Goal: Download file/media

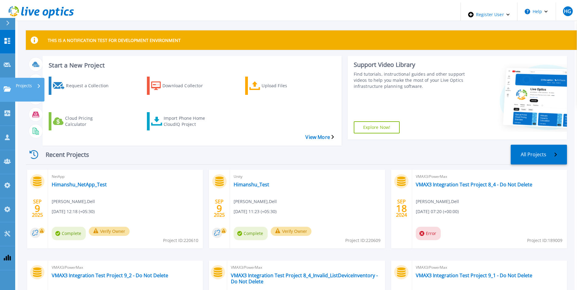
click at [9, 86] on icon at bounding box center [7, 88] width 7 height 5
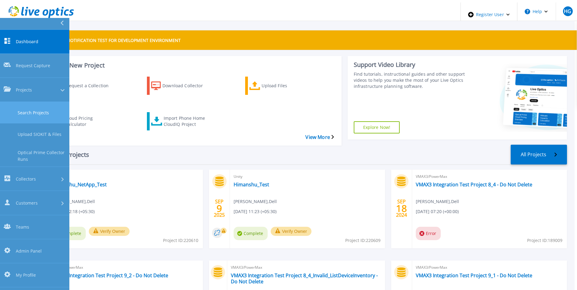
click at [53, 102] on link "Search Projects" at bounding box center [34, 113] width 69 height 22
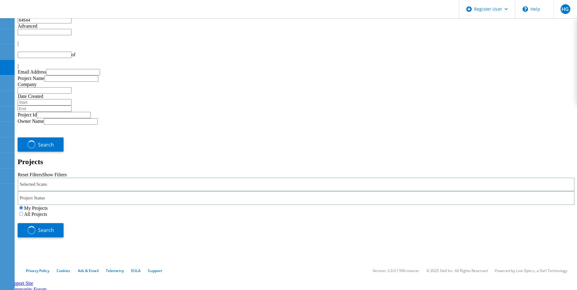
type input "1"
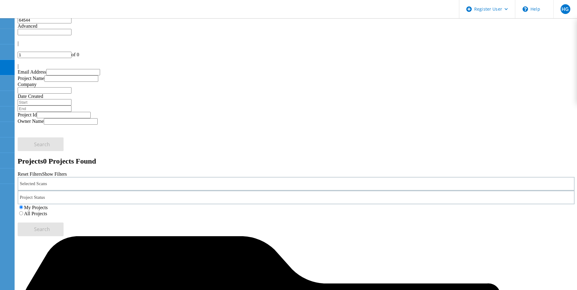
click at [47, 211] on label "All Projects" at bounding box center [35, 213] width 23 height 5
click at [23, 211] on input "All Projects" at bounding box center [21, 213] width 4 height 4
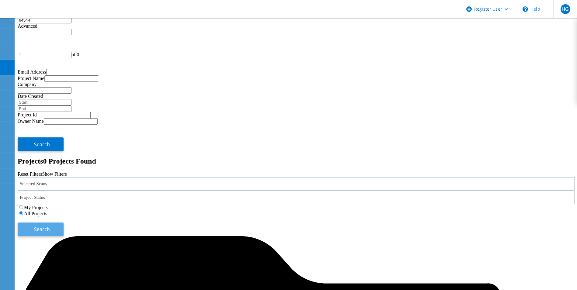
click at [50, 226] on span "Search" at bounding box center [42, 229] width 16 height 7
click at [126, 177] on div "Selected Scans" at bounding box center [296, 184] width 557 height 14
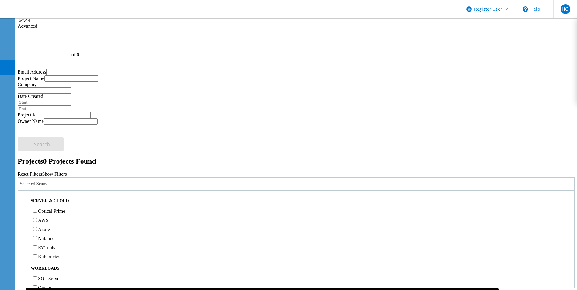
click at [50, 209] on label "Optical Prime" at bounding box center [51, 211] width 27 height 5
click at [37, 209] on input "Optical Prime" at bounding box center [35, 211] width 4 height 4
click at [64, 222] on button "Search" at bounding box center [41, 229] width 46 height 14
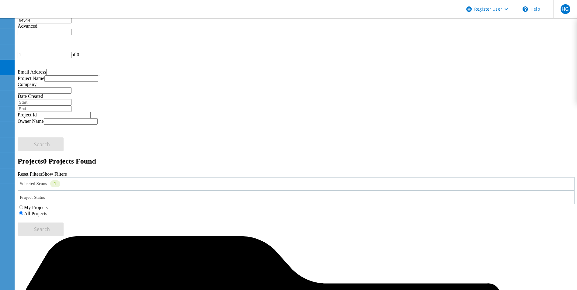
click at [418, 29] on div "Advanced" at bounding box center [296, 25] width 557 height 5
click at [87, 112] on input "text" at bounding box center [64, 115] width 54 height 6
paste input "64544"
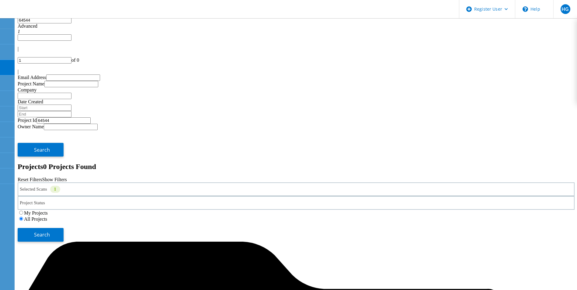
type input "64544"
click at [71, 23] on input "64544" at bounding box center [45, 20] width 54 height 6
type input "6"
click at [50, 146] on span "Search" at bounding box center [42, 149] width 16 height 7
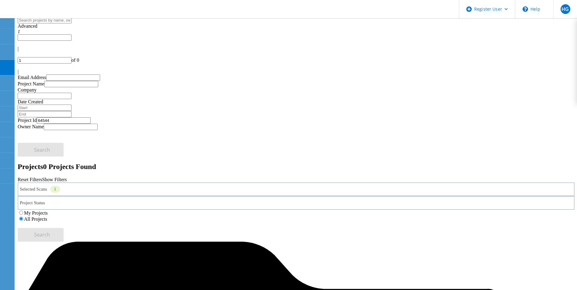
click at [406, 34] on div "Advanced 1" at bounding box center [296, 28] width 557 height 11
click at [106, 182] on div "Selected Scans 1" at bounding box center [296, 189] width 557 height 14
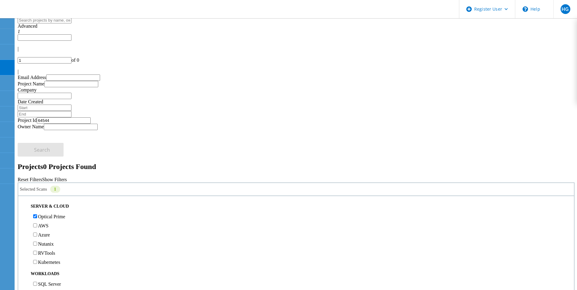
click at [45, 214] on label "Optical Prime" at bounding box center [51, 216] width 27 height 5
click at [37, 214] on input "Optical Prime" at bounding box center [35, 216] width 4 height 4
click at [64, 228] on button "Search" at bounding box center [41, 235] width 46 height 14
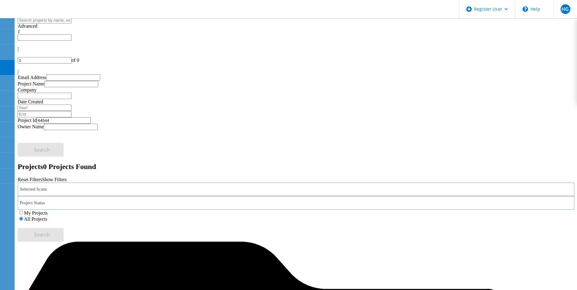
click at [560, 9] on div "HG" at bounding box center [565, 9] width 10 height 10
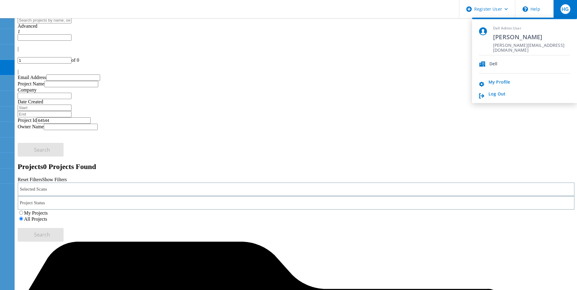
click at [356, 163] on div "Projects 0 Projects Found Reset Filters Show Filters" at bounding box center [296, 173] width 557 height 20
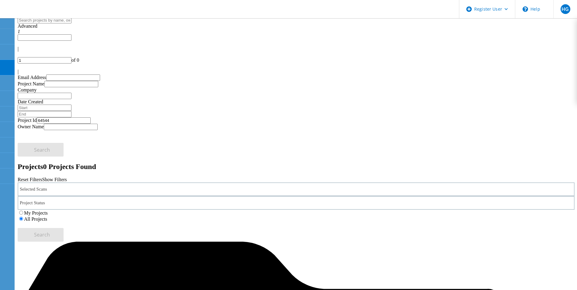
drag, startPoint x: 393, startPoint y: 20, endPoint x: 364, endPoint y: 67, distance: 55.2
click at [393, 23] on div "Advanced 1" at bounding box center [296, 28] width 557 height 11
drag, startPoint x: 49, startPoint y: 100, endPoint x: 17, endPoint y: 104, distance: 32.5
click at [18, 104] on div "Email Address Project Name Company Date Created Project Id 64544 Owner Name Sea…" at bounding box center [296, 115] width 557 height 82
paste input "2692"
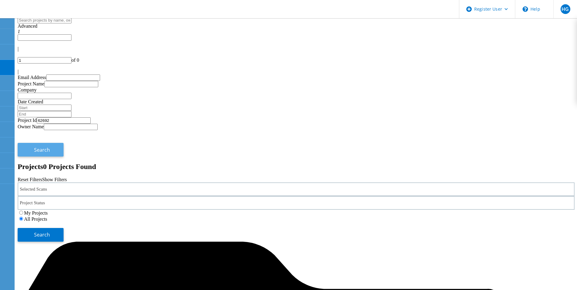
click at [64, 143] on button "Search" at bounding box center [41, 150] width 46 height 14
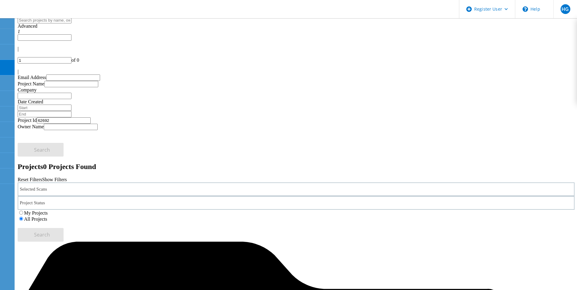
click at [400, 29] on div "Advanced" at bounding box center [296, 25] width 557 height 5
click at [37, 27] on span "Advanced" at bounding box center [28, 25] width 20 height 5
click at [91, 117] on input "62692" at bounding box center [64, 120] width 54 height 6
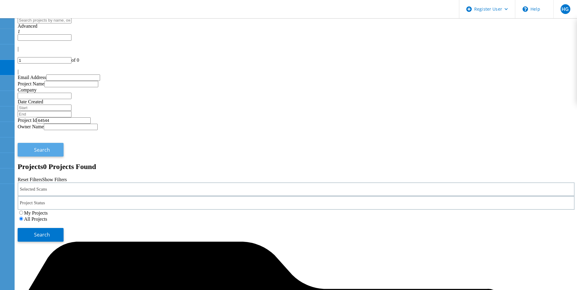
click at [50, 146] on span "Search" at bounding box center [42, 149] width 16 height 7
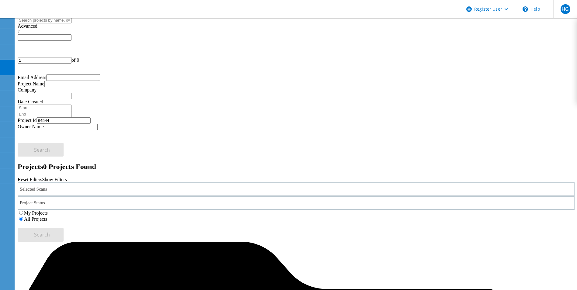
click at [421, 27] on div "Advanced" at bounding box center [296, 25] width 557 height 5
drag, startPoint x: 402, startPoint y: 25, endPoint x: 389, endPoint y: 52, distance: 29.6
click at [37, 25] on span "Advanced" at bounding box center [28, 25] width 20 height 5
click at [91, 117] on input "64544" at bounding box center [64, 120] width 54 height 6
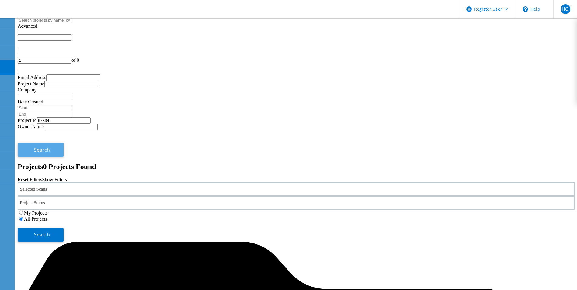
click at [64, 143] on button "Search" at bounding box center [41, 150] width 46 height 14
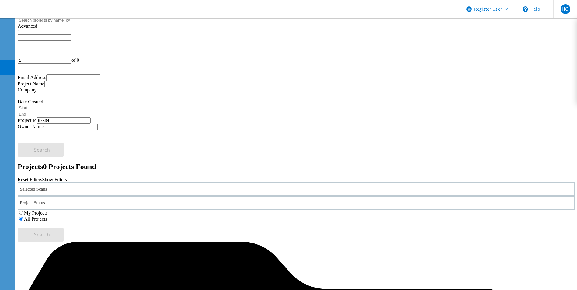
click at [37, 25] on span "Advanced" at bounding box center [28, 25] width 20 height 5
click at [3, 65] on use at bounding box center [3, 65] width 0 height 0
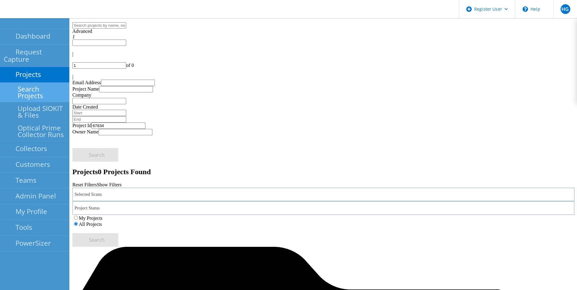
click at [47, 85] on link "Search Projects" at bounding box center [34, 92] width 69 height 19
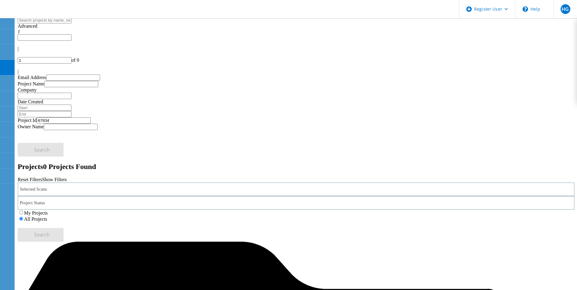
click at [417, 33] on div "Advanced 1" at bounding box center [296, 28] width 557 height 11
click at [65, 117] on input "67834" at bounding box center [64, 120] width 54 height 6
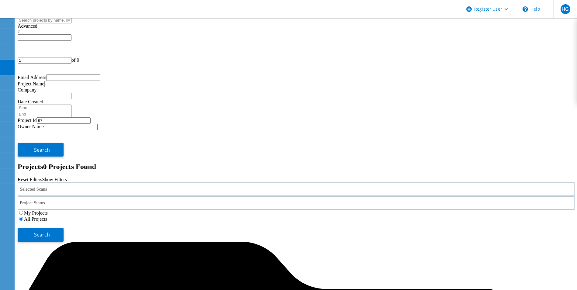
type input "6"
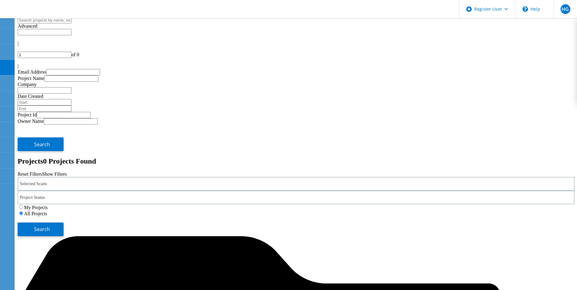
click at [50, 141] on span "Search" at bounding box center [42, 144] width 16 height 7
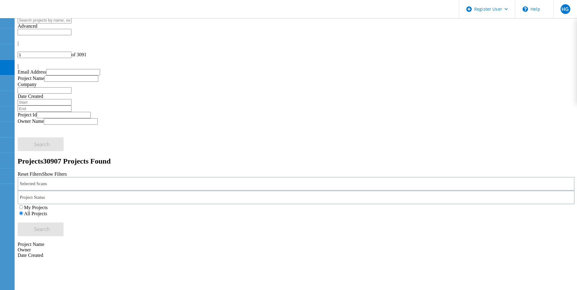
drag, startPoint x: 394, startPoint y: 26, endPoint x: 374, endPoint y: 54, distance: 34.7
click at [24, 28] on icon at bounding box center [21, 31] width 6 height 6
click at [116, 177] on div "Selected Scans" at bounding box center [296, 184] width 557 height 14
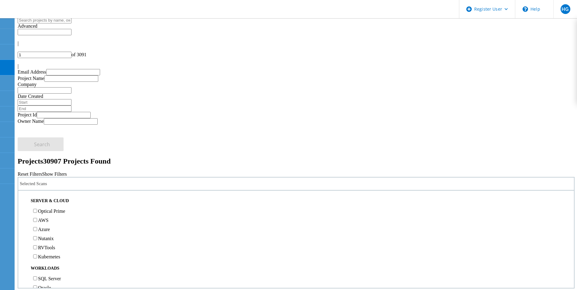
click at [52, 209] on label "Optical Prime" at bounding box center [51, 211] width 27 height 5
click at [37, 209] on input "Optical Prime" at bounding box center [35, 211] width 4 height 4
click at [71, 23] on input "text" at bounding box center [45, 20] width 54 height 6
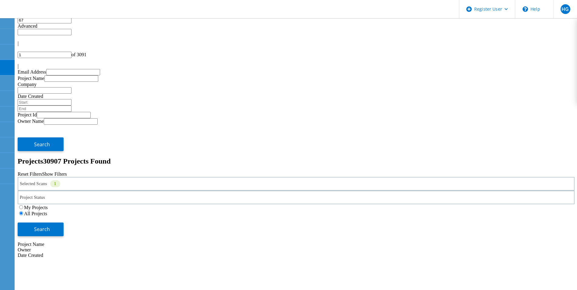
type input "6"
click at [398, 29] on div "Advanced" at bounding box center [296, 25] width 557 height 5
click at [74, 112] on input "text" at bounding box center [64, 115] width 54 height 6
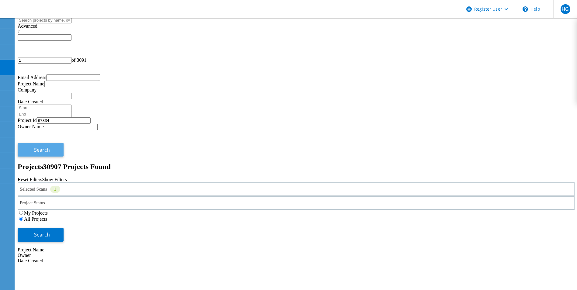
type input "67834"
click at [50, 146] on span "Search" at bounding box center [42, 149] width 16 height 7
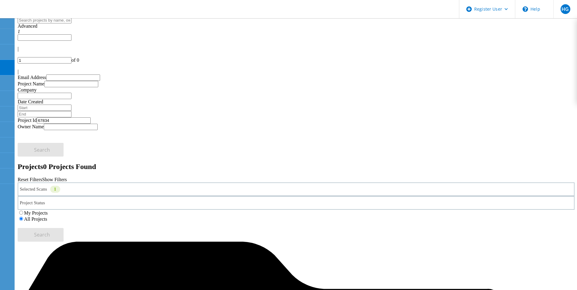
click at [402, 29] on div "Advanced" at bounding box center [296, 25] width 557 height 5
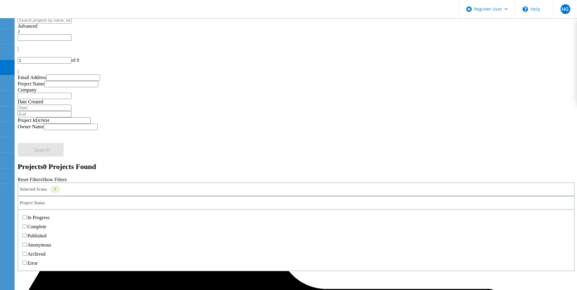
click at [277, 196] on div "Project Status" at bounding box center [296, 203] width 557 height 14
click at [309, 196] on div "Project Status" at bounding box center [296, 203] width 557 height 14
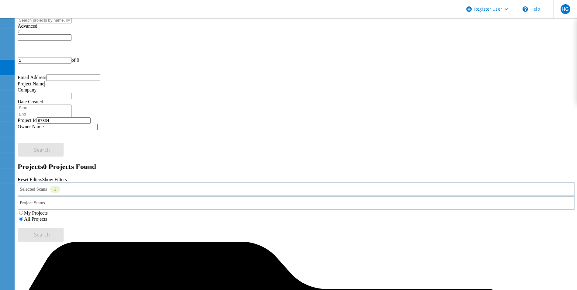
click at [126, 182] on div "Selected Scans 1" at bounding box center [296, 189] width 557 height 14
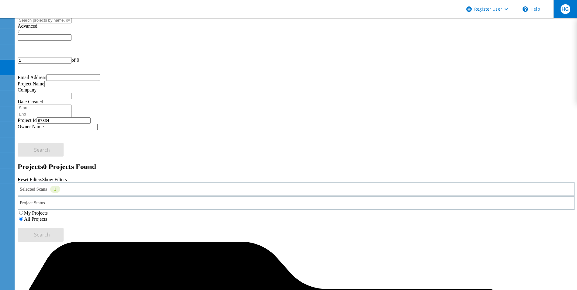
click at [566, 15] on div "HG" at bounding box center [565, 9] width 24 height 18
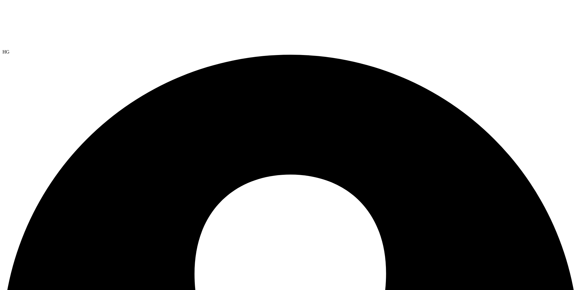
select select "USEast"
select select "USD"
select select "USEast"
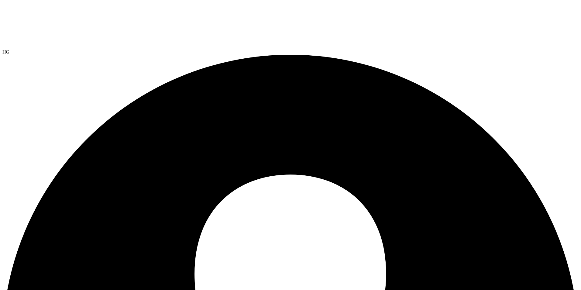
select select "USD"
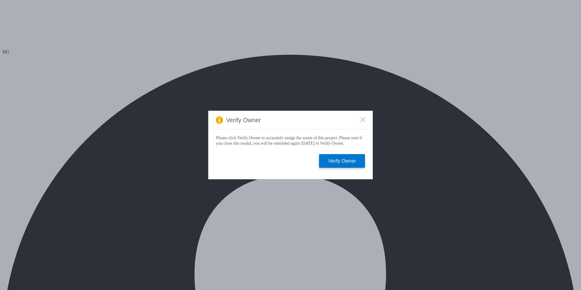
select select "USEast"
click at [363, 117] on icon at bounding box center [362, 119] width 5 height 5
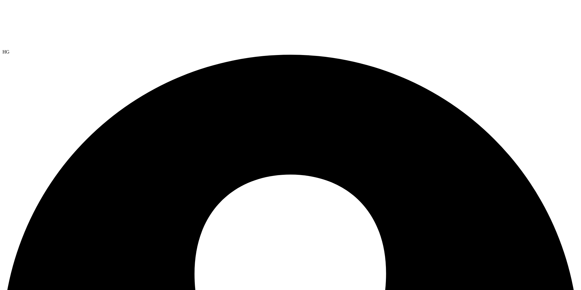
select select "USEast"
select select "USD"
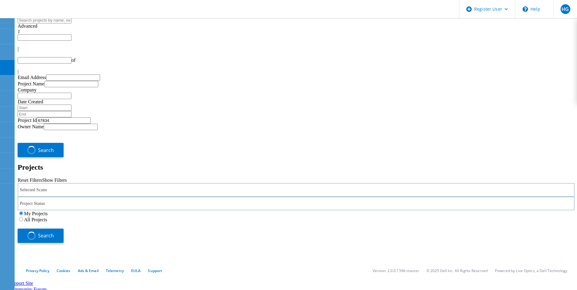
type input "1"
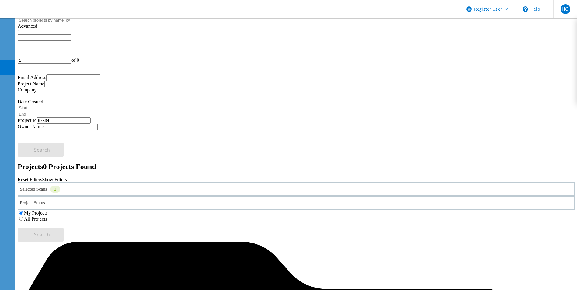
click at [47, 216] on label "All Projects" at bounding box center [35, 218] width 23 height 5
click at [23, 217] on input "All Projects" at bounding box center [21, 219] width 4 height 4
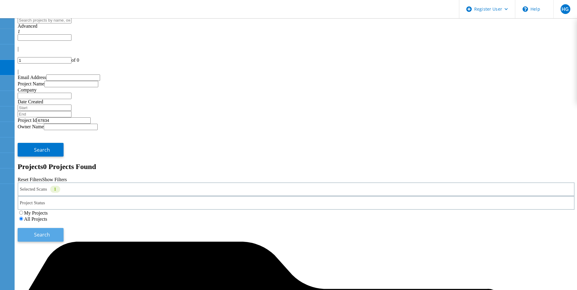
click at [50, 231] on span "Search" at bounding box center [42, 234] width 16 height 7
click at [130, 182] on div "Selected Scans 1" at bounding box center [296, 189] width 557 height 14
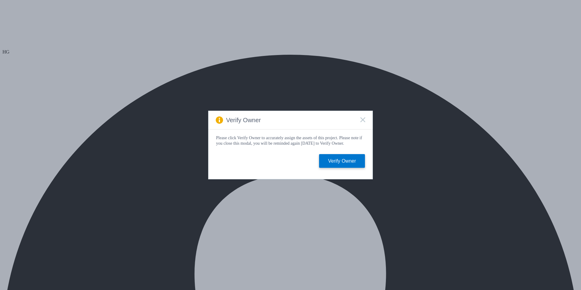
select select "[GEOGRAPHIC_DATA]"
click at [362, 121] on span at bounding box center [362, 120] width 5 height 6
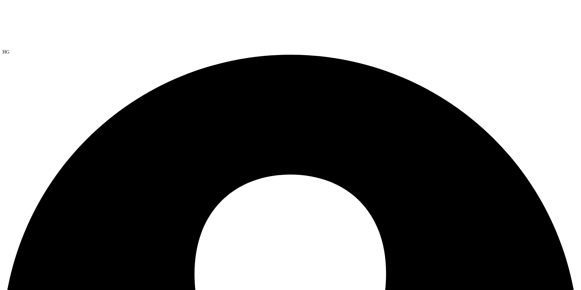
select select "USEast"
select select "USD"
select select "[GEOGRAPHIC_DATA]"
select select "Mumbai"
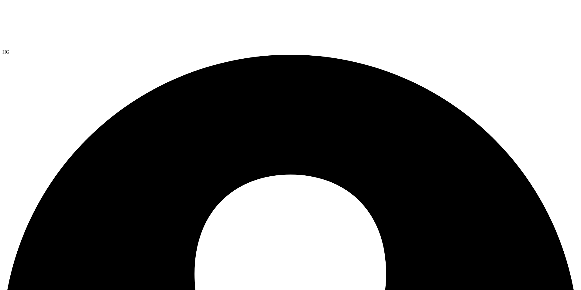
drag, startPoint x: 8, startPoint y: 65, endPoint x: 12, endPoint y: 71, distance: 6.7
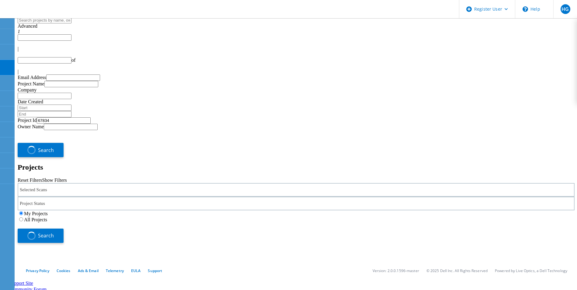
type input "1"
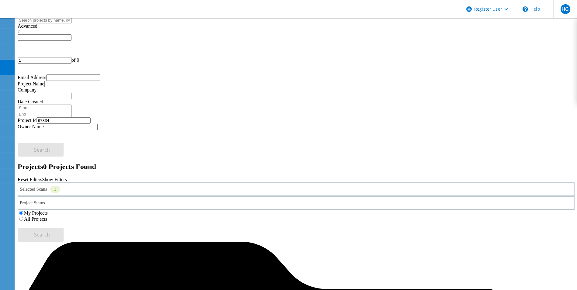
click at [115, 182] on div "Selected Scans 1" at bounding box center [296, 189] width 557 height 14
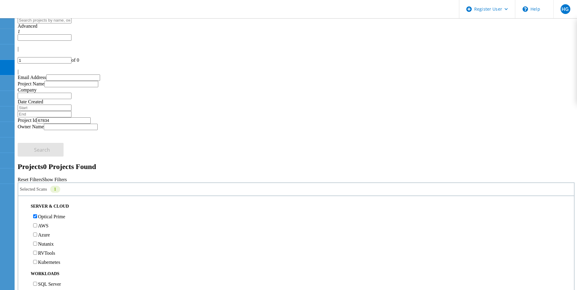
click at [47, 214] on label "Optical Prime" at bounding box center [51, 216] width 27 height 5
click at [37, 214] on input "Optical Prime" at bounding box center [35, 216] width 4 height 4
click at [47, 216] on label "All Projects" at bounding box center [35, 218] width 23 height 5
click at [23, 217] on input "All Projects" at bounding box center [21, 219] width 4 height 4
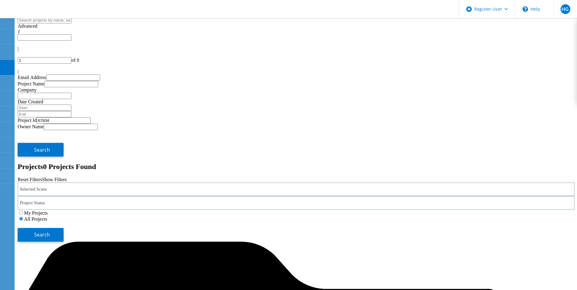
click at [159, 182] on div "Selected Scans" at bounding box center [296, 189] width 557 height 14
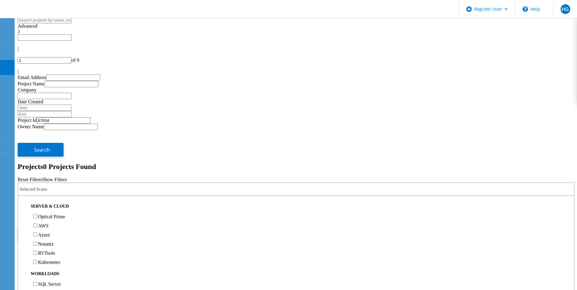
click at [18, 28] on icon at bounding box center [18, 28] width 0 height 0
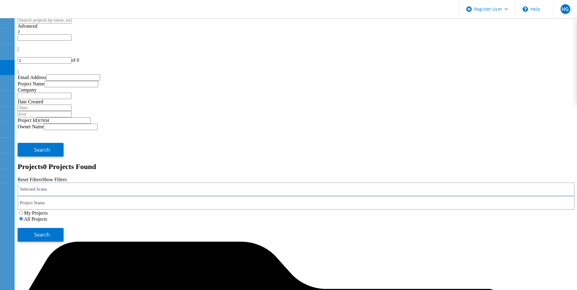
click at [90, 117] on input "67834" at bounding box center [64, 120] width 54 height 6
type input "6"
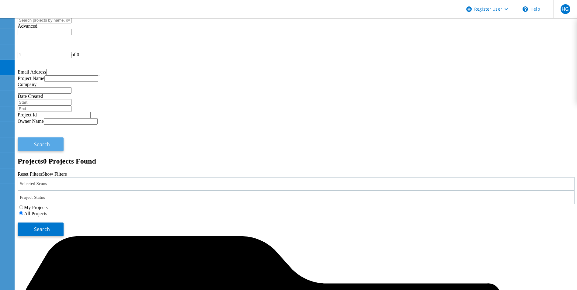
click at [50, 141] on span "Search" at bounding box center [42, 144] width 16 height 7
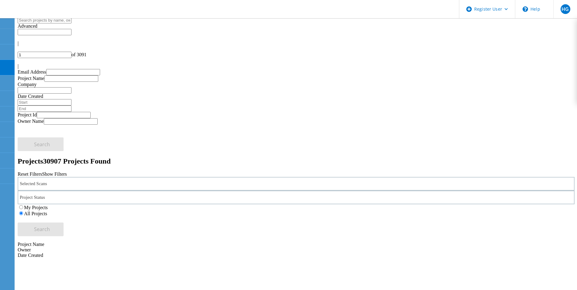
click at [37, 27] on span "Advanced" at bounding box center [28, 25] width 20 height 5
click at [123, 177] on div "Selected Scans" at bounding box center [296, 184] width 557 height 14
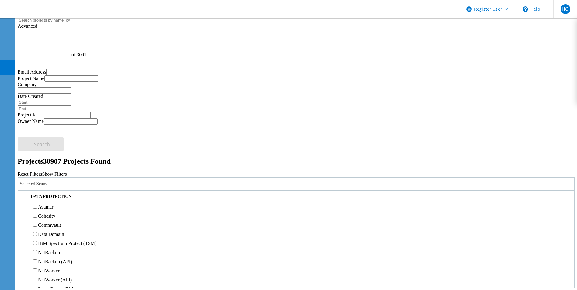
scroll to position [274, 0]
click at [48, 125] on label "3PAR" at bounding box center [44, 127] width 12 height 5
click at [37, 125] on input "3PAR" at bounding box center [35, 127] width 4 height 4
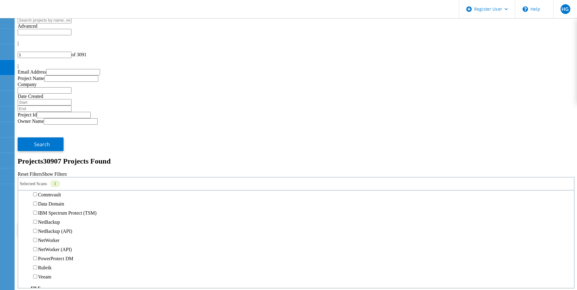
click at [64, 222] on button "Search" at bounding box center [41, 229] width 46 height 14
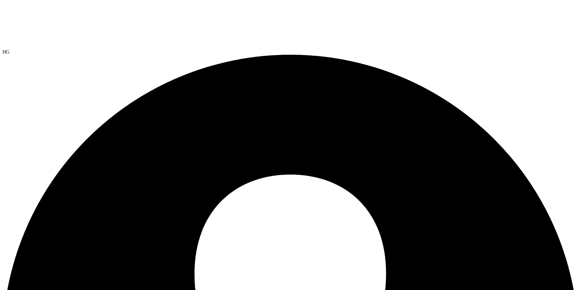
select select "USEast"
select select "USD"
select select "[GEOGRAPHIC_DATA]"
select select "USEast"
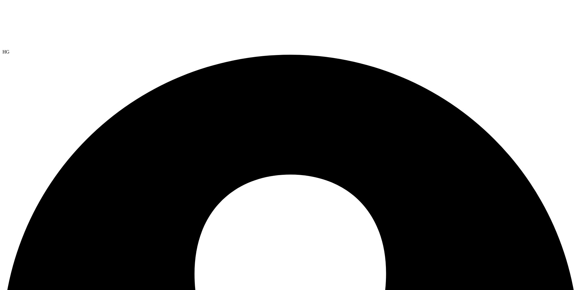
select select "USD"
drag, startPoint x: 368, startPoint y: 164, endPoint x: 331, endPoint y: 163, distance: 37.1
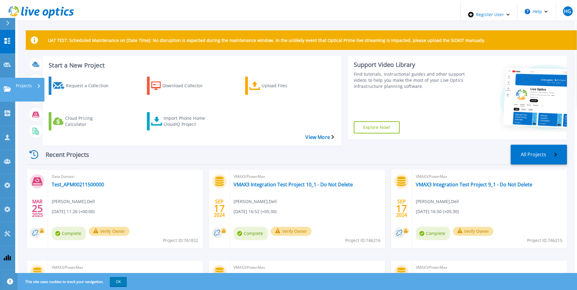
click at [8, 86] on icon at bounding box center [7, 88] width 7 height 5
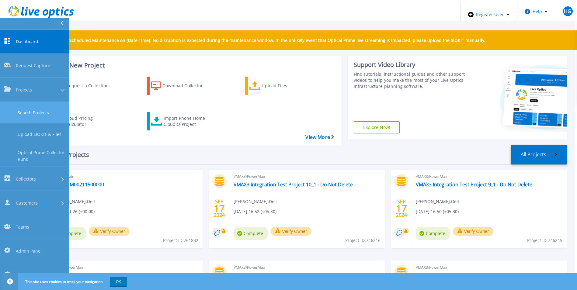
click at [51, 102] on link "Search Projects" at bounding box center [34, 113] width 69 height 22
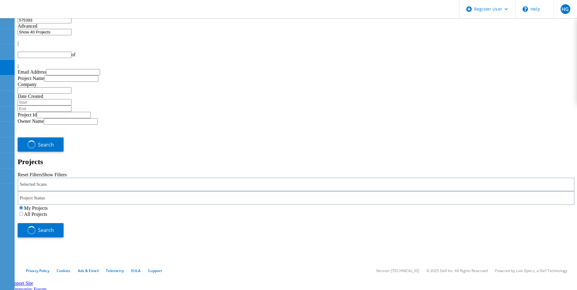
type input "1"
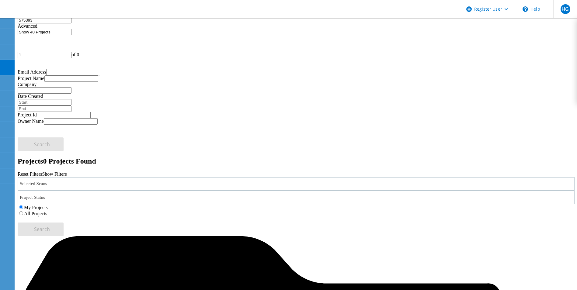
click at [47, 211] on label "All Projects" at bounding box center [35, 213] width 23 height 5
click at [23, 211] on input "All Projects" at bounding box center [21, 213] width 4 height 4
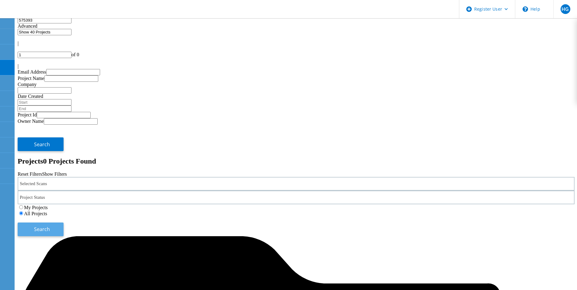
click at [50, 226] on span "Search" at bounding box center [42, 229] width 16 height 7
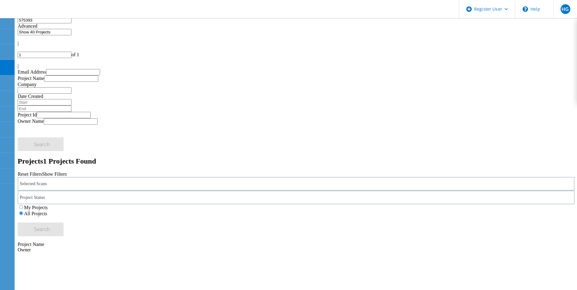
drag, startPoint x: 74, startPoint y: 31, endPoint x: 22, endPoint y: 34, distance: 51.4
click at [22, 23] on input "575393" at bounding box center [45, 20] width 54 height 6
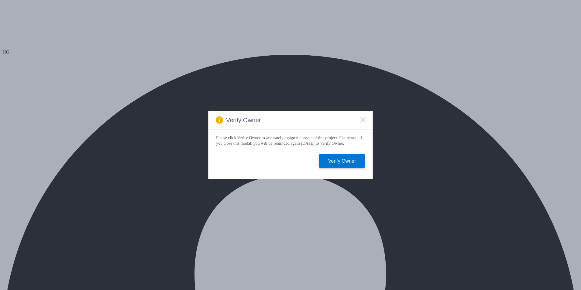
select select "USD"
click at [364, 120] on rect at bounding box center [362, 119] width 5 height 5
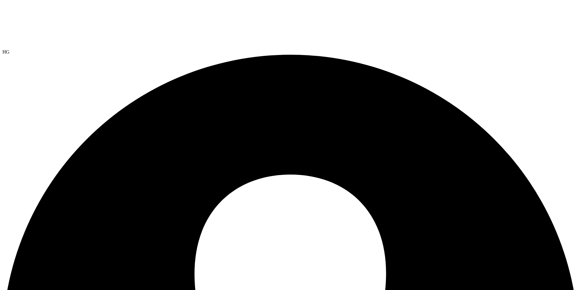
select select "USEast"
select select "USD"
drag, startPoint x: 368, startPoint y: 144, endPoint x: 358, endPoint y: 154, distance: 14.2
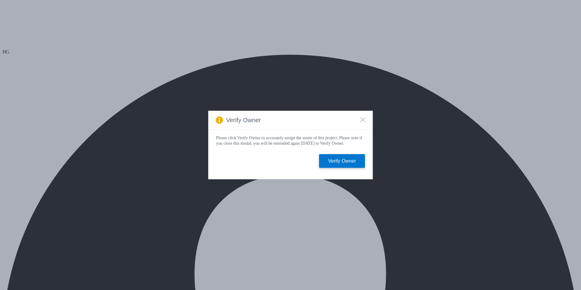
select select "USEast"
select select "USD"
click at [363, 118] on rect at bounding box center [362, 119] width 5 height 5
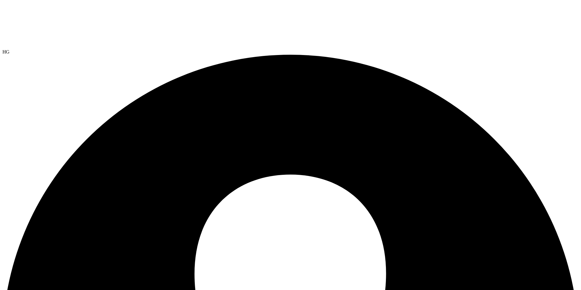
select select "USEast"
select select "USD"
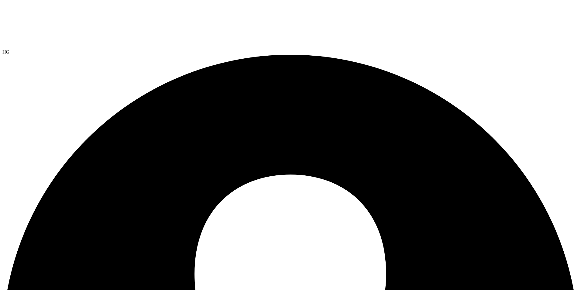
select select "USD"
